Goal: Task Accomplishment & Management: Manage account settings

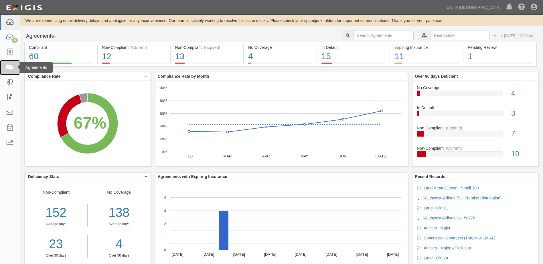
click at [11, 71] on link at bounding box center [10, 67] width 20 height 15
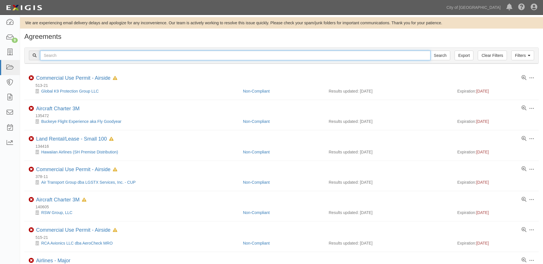
click at [91, 55] on input "text" at bounding box center [235, 56] width 390 height 10
type input "60721"
click at [430, 51] on input "Search" at bounding box center [440, 56] width 20 height 10
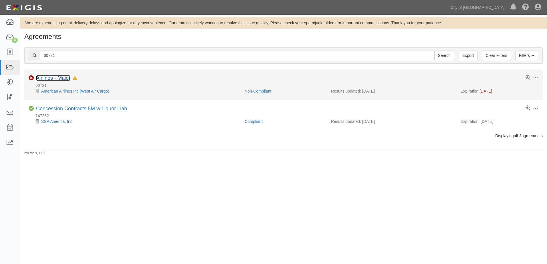
click at [47, 78] on link "Airlines - Major" at bounding box center [53, 78] width 34 height 6
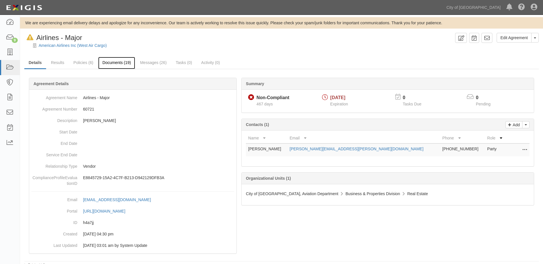
click at [125, 65] on link "Documents (19)" at bounding box center [116, 63] width 37 height 12
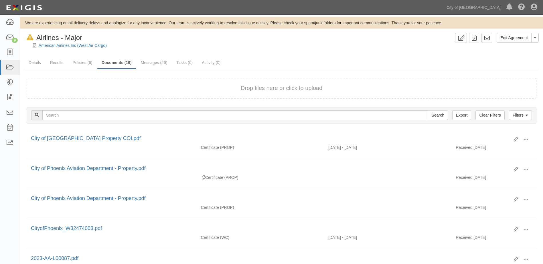
click at [285, 88] on button "Drop files here or click to upload" at bounding box center [282, 88] width 82 height 8
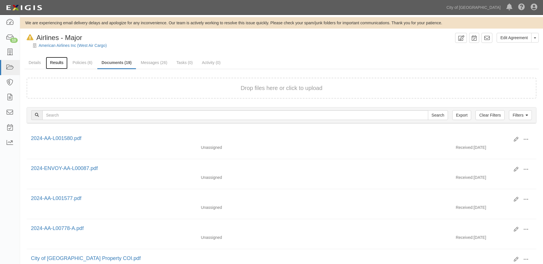
click at [55, 66] on link "Results" at bounding box center [57, 63] width 22 height 12
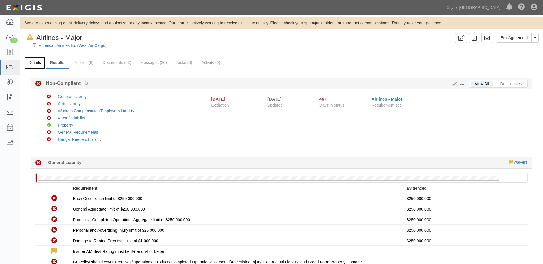
click at [33, 64] on link "Details" at bounding box center [34, 63] width 21 height 12
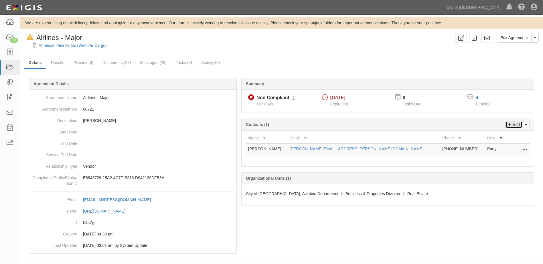
click at [516, 128] on p "Add" at bounding box center [515, 125] width 9 height 7
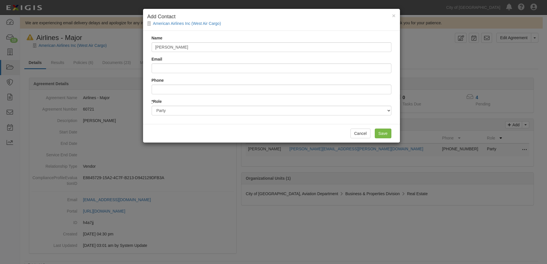
type input "David Anderson"
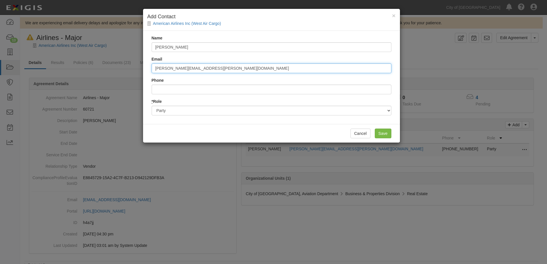
type input "David.Anderson@aa.com"
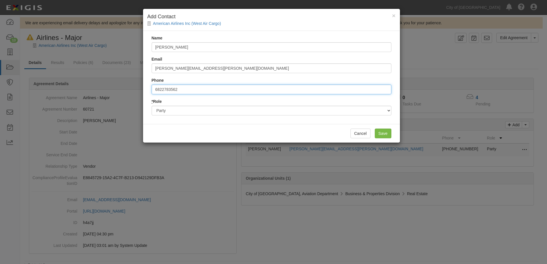
type input "6822783562"
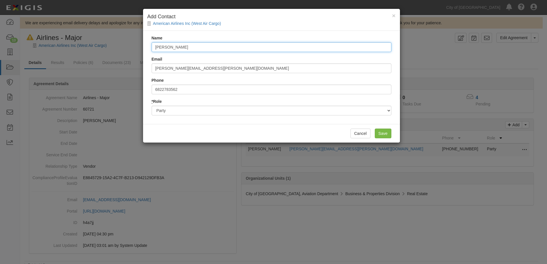
click at [251, 47] on input "David Anderson" at bounding box center [272, 47] width 240 height 10
type input "David Anderson Cell 4805445184"
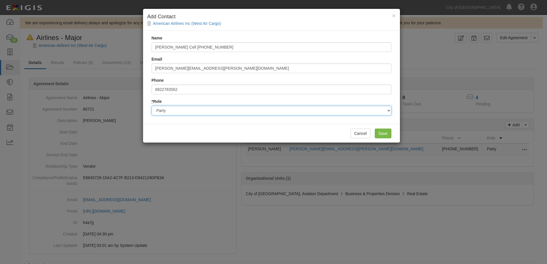
click at [235, 115] on select "Party Broker Other" at bounding box center [272, 111] width 240 height 10
select select "Other"
click at [152, 106] on select "Party Broker Other" at bounding box center [272, 111] width 240 height 10
click at [377, 132] on input "Save" at bounding box center [383, 134] width 17 height 10
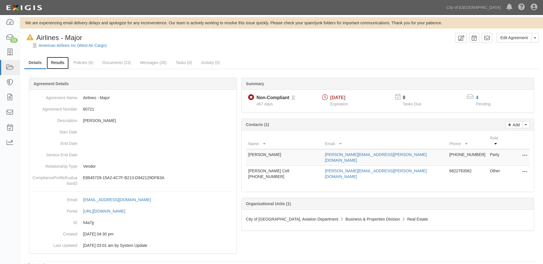
click at [54, 63] on link "Results" at bounding box center [58, 63] width 22 height 12
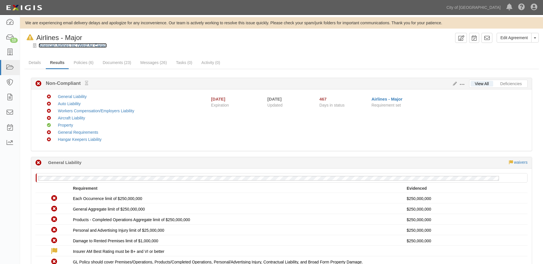
click at [53, 45] on link "American Airlines Inc (West Air Cargo)" at bounding box center [73, 45] width 68 height 5
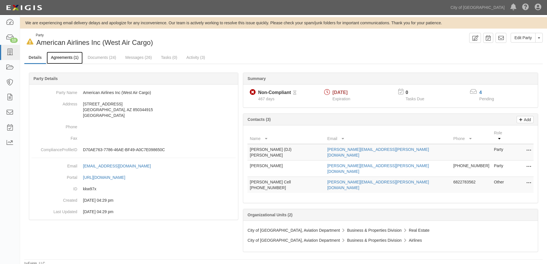
click at [71, 59] on link "Agreements (1)" at bounding box center [65, 58] width 36 height 12
